Goal: Task Accomplishment & Management: Manage account settings

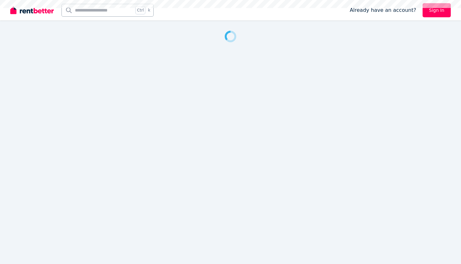
click at [437, 13] on link "Sign In" at bounding box center [437, 10] width 28 height 14
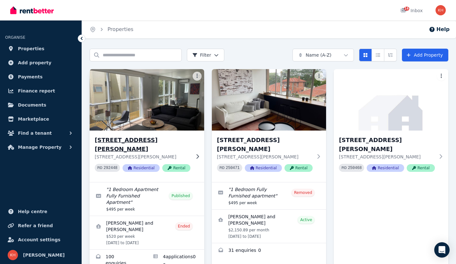
click at [192, 154] on div "[STREET_ADDRESS][PERSON_NAME][PERSON_NAME] PID 292448 Residential Rental" at bounding box center [147, 157] width 115 height 52
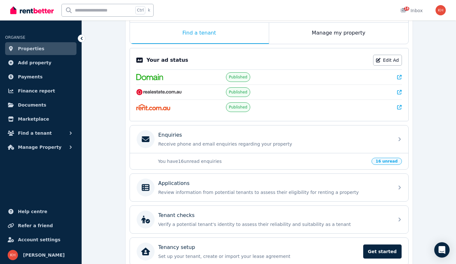
scroll to position [118, 0]
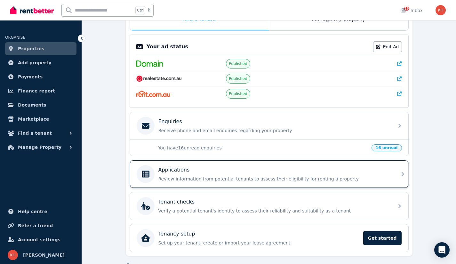
click at [383, 169] on div "Applications" at bounding box center [274, 170] width 232 height 8
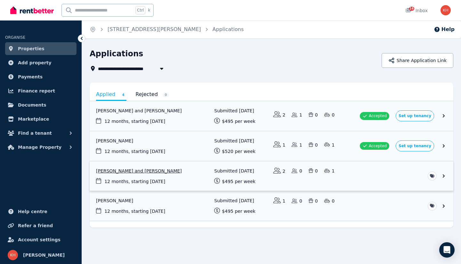
click at [165, 170] on link "View application: Samuel Hancock and Courtney Brennan" at bounding box center [272, 176] width 364 height 30
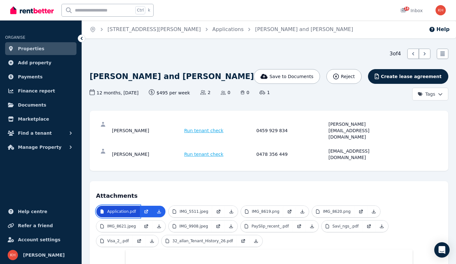
click at [120, 209] on p "Application.pdf" at bounding box center [121, 211] width 29 height 5
click at [144, 209] on icon at bounding box center [146, 211] width 5 height 5
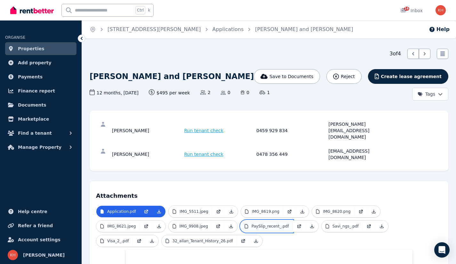
click at [241, 221] on link "PaySlip_recent_.pdf" at bounding box center [267, 227] width 52 height 12
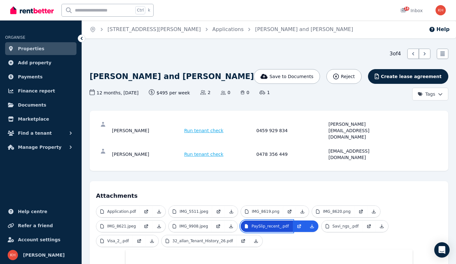
click at [241, 221] on link "PaySlip_recent_.pdf" at bounding box center [267, 227] width 52 height 12
click at [252, 224] on p "PaySlip_recent_.pdf" at bounding box center [270, 226] width 37 height 5
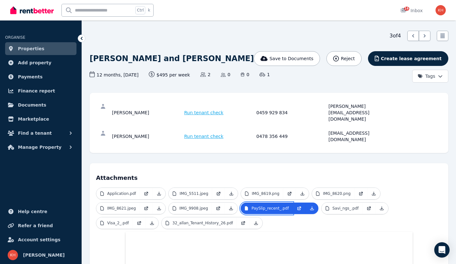
scroll to position [16, 0]
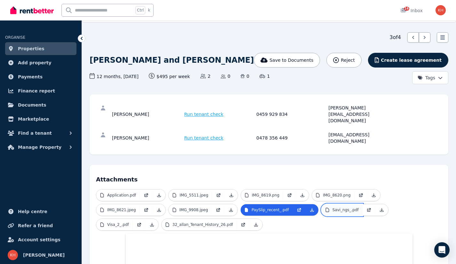
click at [333, 207] on p "Savi_ngs_.pdf" at bounding box center [346, 209] width 26 height 5
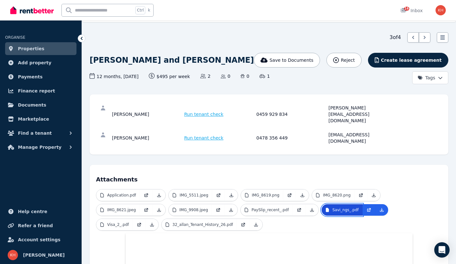
click at [333, 207] on p "Savi_ngs_.pdf" at bounding box center [346, 209] width 26 height 5
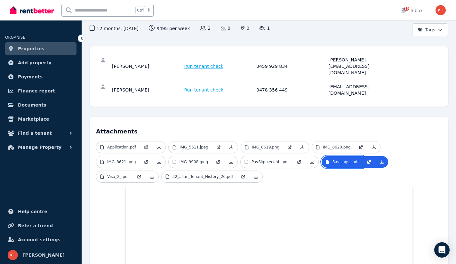
scroll to position [60, 0]
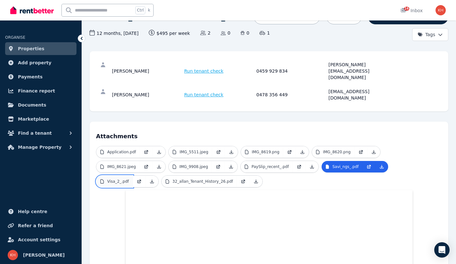
click at [129, 179] on p "Visa_2_.pdf" at bounding box center [118, 181] width 22 height 5
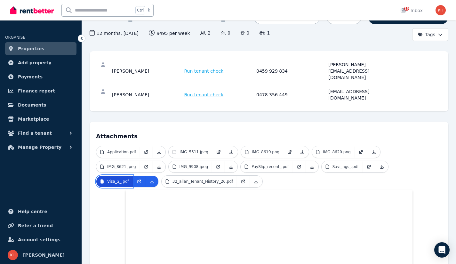
click at [129, 179] on p "Visa_2_.pdf" at bounding box center [118, 181] width 22 height 5
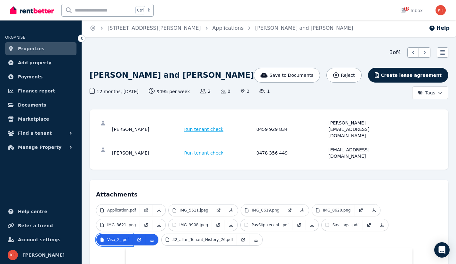
scroll to position [0, 0]
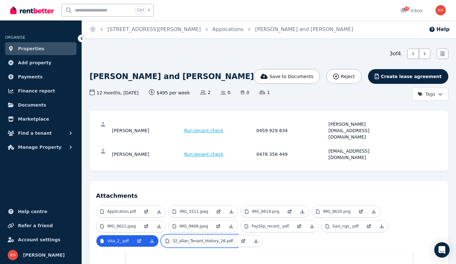
click at [173, 239] on p "32_allan_Tenant_History_26.pdf" at bounding box center [203, 241] width 61 height 5
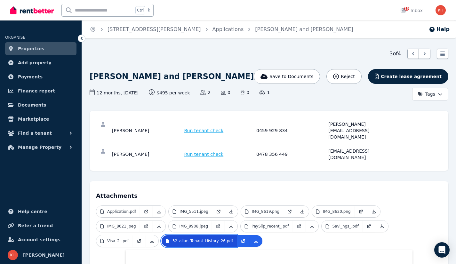
click at [173, 239] on p "32_allan_Tenant_History_26.pdf" at bounding box center [203, 241] width 61 height 5
click at [173, 51] on div "3 of 4 List view" at bounding box center [269, 54] width 359 height 10
